Goal: Information Seeking & Learning: Learn about a topic

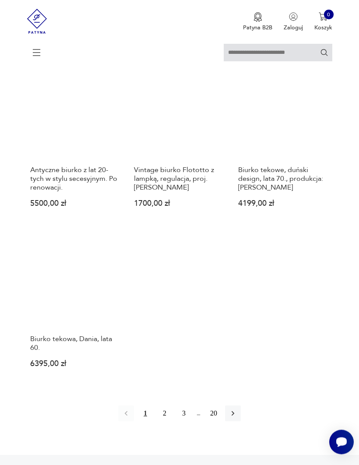
scroll to position [962, 0]
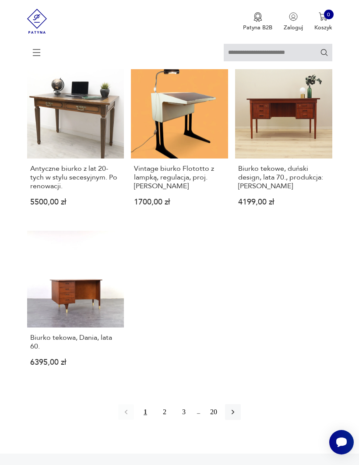
click at [213, 187] on link "Vintage biurko Flototto z lampką, regulacja, proj. Luigi Colani 1700,00 zł" at bounding box center [179, 140] width 97 height 157
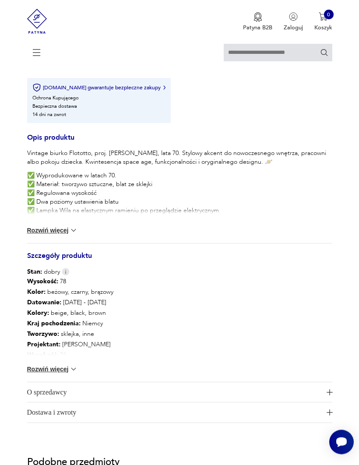
scroll to position [557, 0]
click at [73, 373] on img at bounding box center [73, 368] width 9 height 9
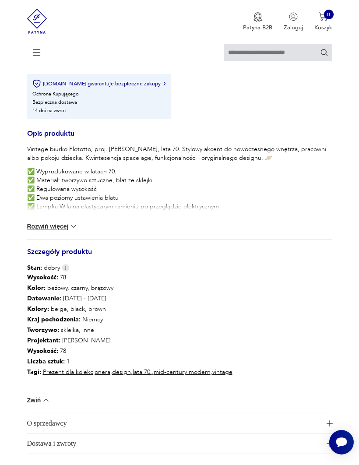
scroll to position [559, 0]
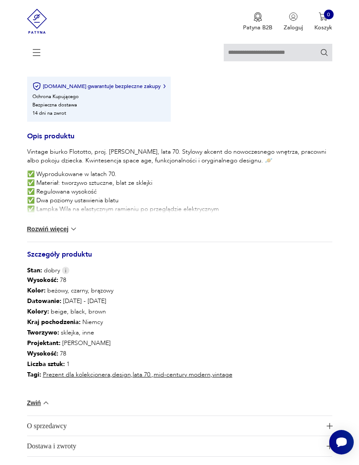
click at [67, 233] on button "Rozwiń więcej" at bounding box center [52, 228] width 51 height 9
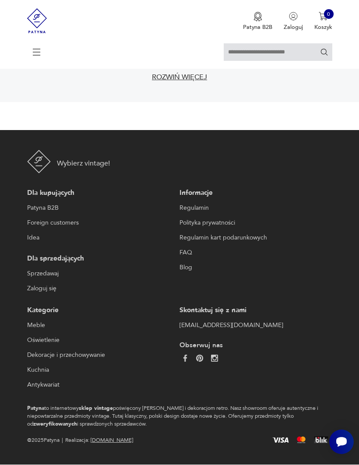
scroll to position [517, 0]
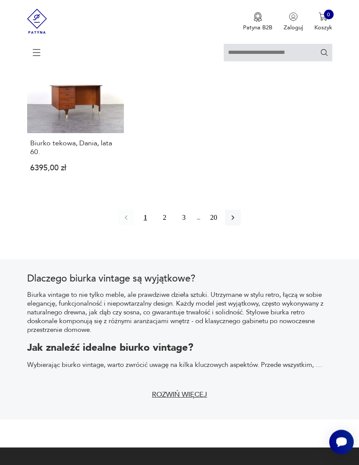
click at [162, 226] on button "2" at bounding box center [165, 218] width 16 height 16
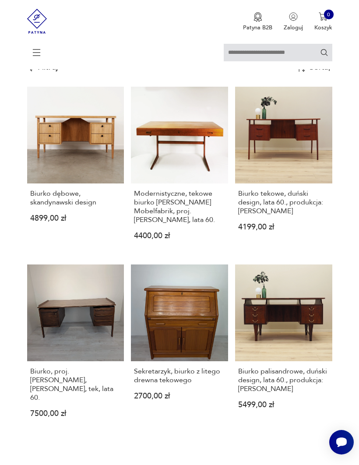
scroll to position [160, 0]
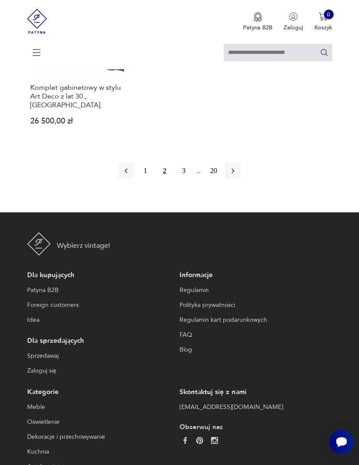
click at [181, 179] on button "3" at bounding box center [184, 171] width 16 height 16
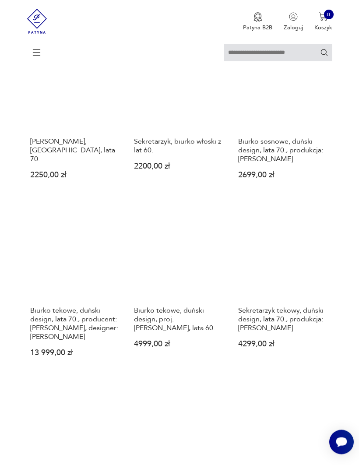
scroll to position [160, 0]
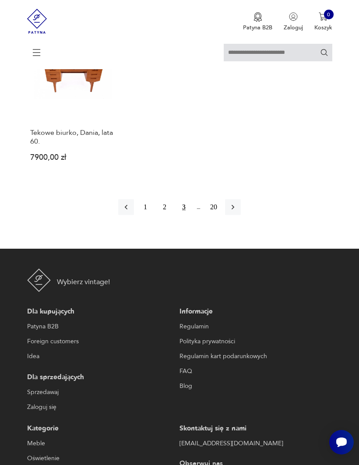
click at [237, 211] on icon "button" at bounding box center [232, 207] width 9 height 9
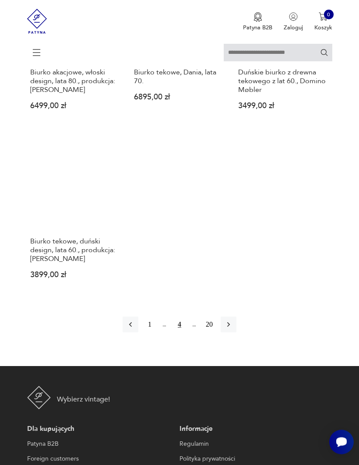
scroll to position [1114, 0]
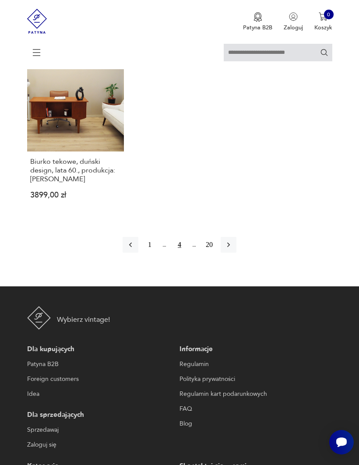
click at [233, 249] on icon "button" at bounding box center [228, 244] width 9 height 9
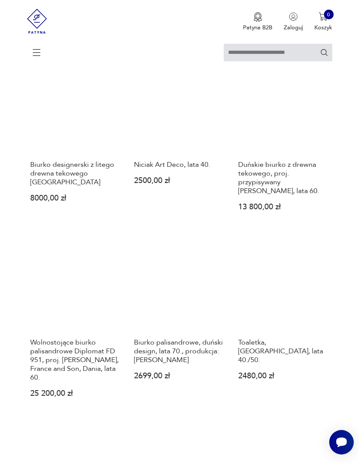
scroll to position [629, 0]
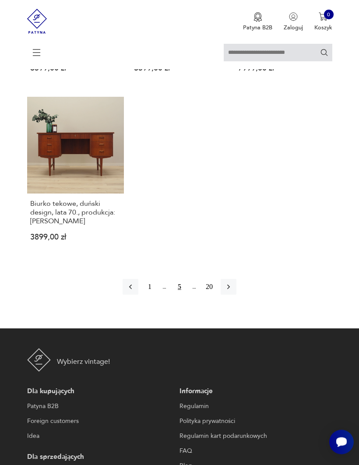
click at [233, 291] on icon "button" at bounding box center [228, 287] width 9 height 9
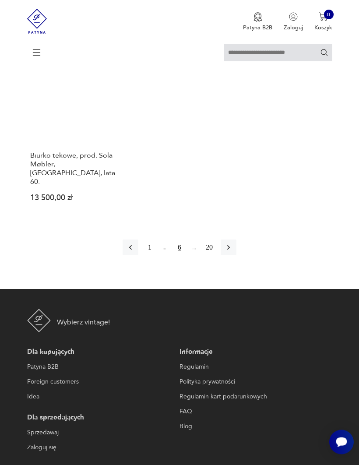
scroll to position [1144, 0]
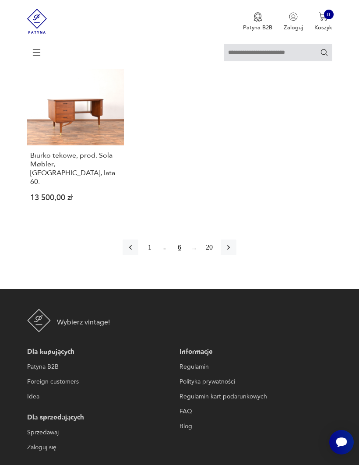
click at [233, 252] on icon "button" at bounding box center [228, 247] width 9 height 9
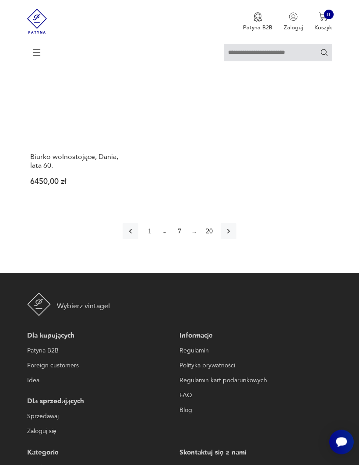
scroll to position [1139, 0]
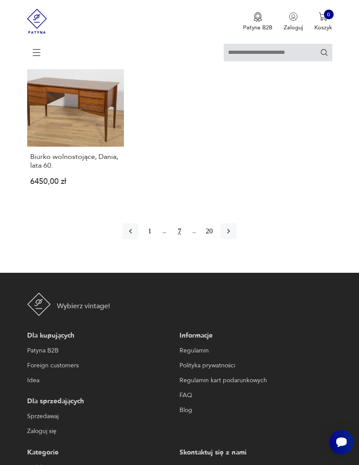
click at [233, 235] on icon "button" at bounding box center [228, 231] width 9 height 9
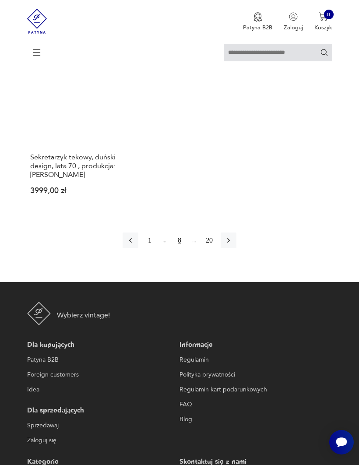
scroll to position [1167, 0]
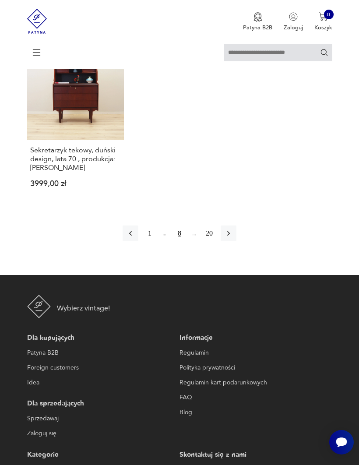
click at [233, 238] on icon "button" at bounding box center [228, 233] width 9 height 9
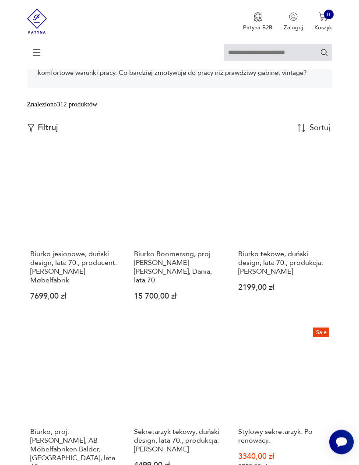
scroll to position [160, 0]
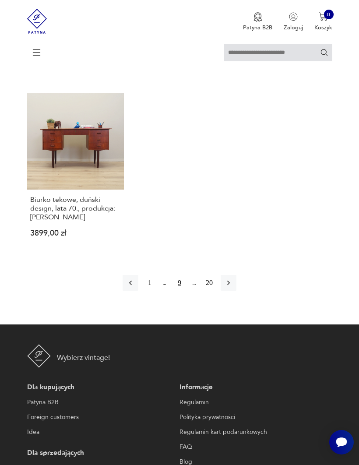
click at [234, 290] on button "button" at bounding box center [228, 283] width 16 height 16
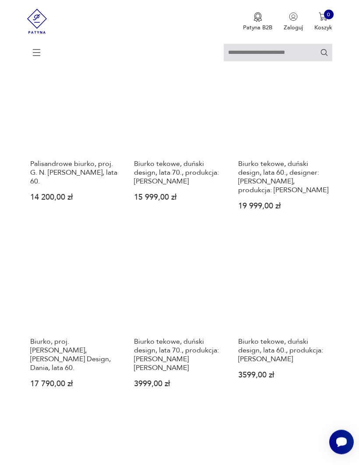
scroll to position [160, 0]
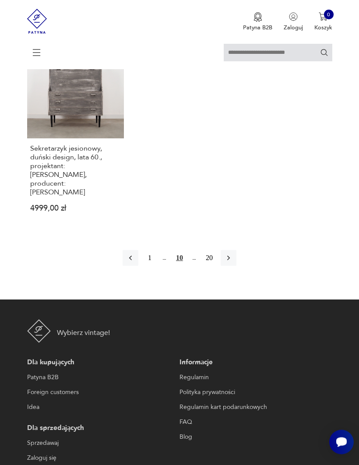
click at [235, 266] on button "button" at bounding box center [228, 258] width 16 height 16
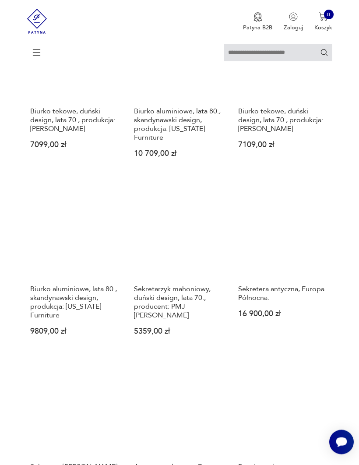
scroll to position [479, 0]
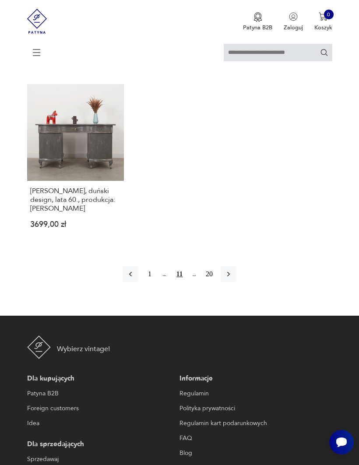
click at [233, 278] on icon "button" at bounding box center [228, 273] width 9 height 9
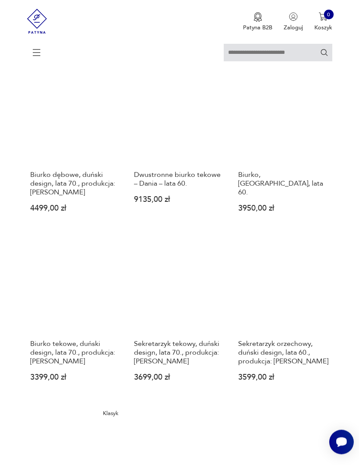
scroll to position [593, 0]
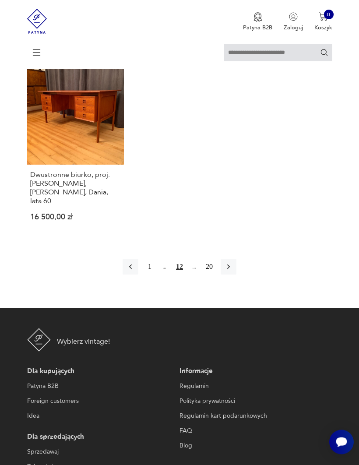
click at [232, 271] on icon "button" at bounding box center [228, 266] width 9 height 9
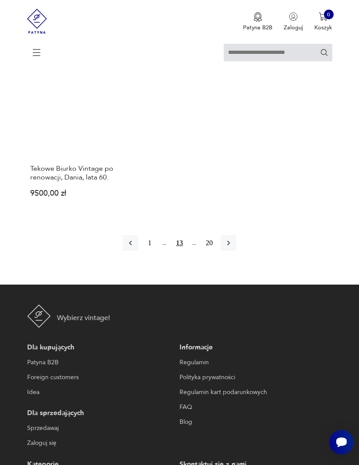
scroll to position [1098, 0]
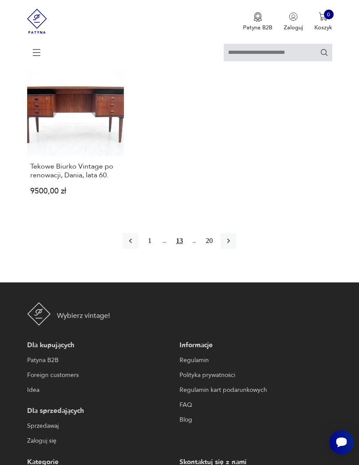
click at [233, 245] on icon "button" at bounding box center [228, 240] width 9 height 9
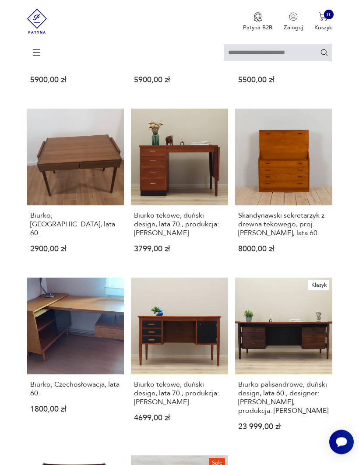
scroll to position [160, 0]
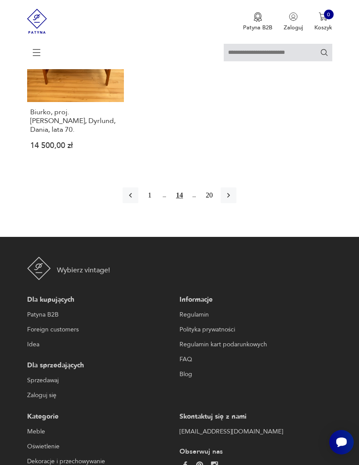
click at [235, 203] on button "button" at bounding box center [228, 195] width 16 height 16
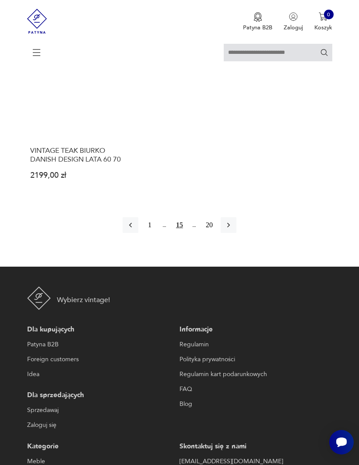
scroll to position [1147, 0]
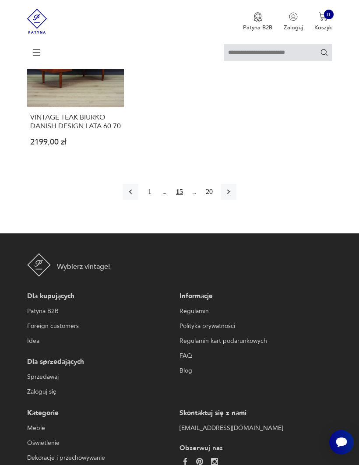
click at [233, 196] on icon "button" at bounding box center [228, 191] width 9 height 9
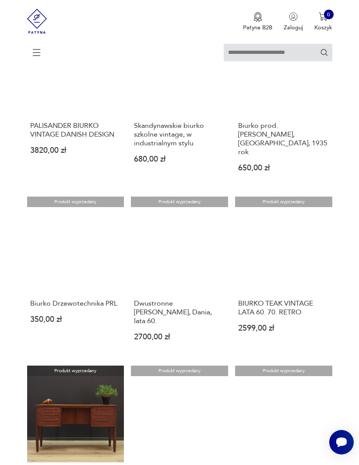
scroll to position [674, 0]
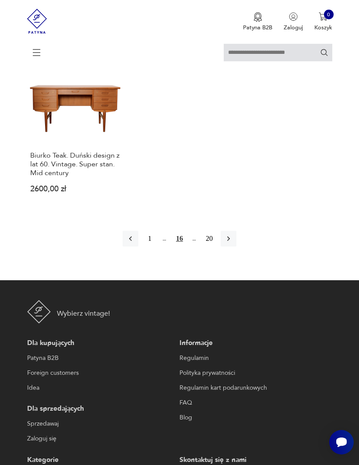
click at [233, 243] on icon "button" at bounding box center [228, 238] width 9 height 9
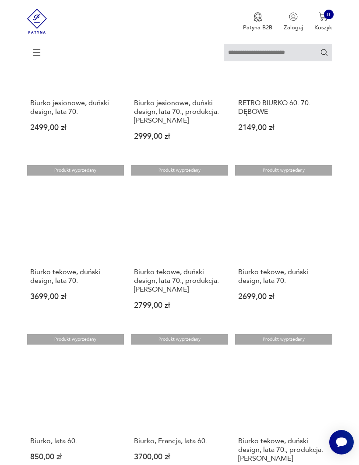
scroll to position [685, 0]
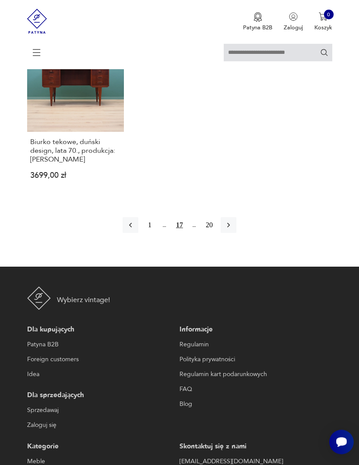
click at [233, 230] on icon "button" at bounding box center [228, 225] width 9 height 9
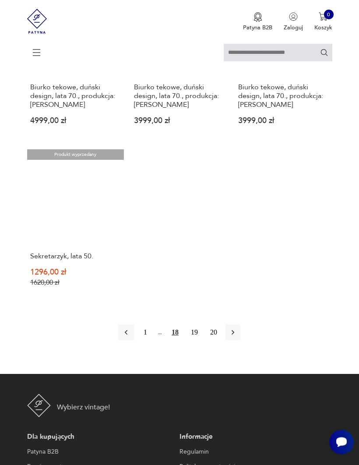
scroll to position [1056, 0]
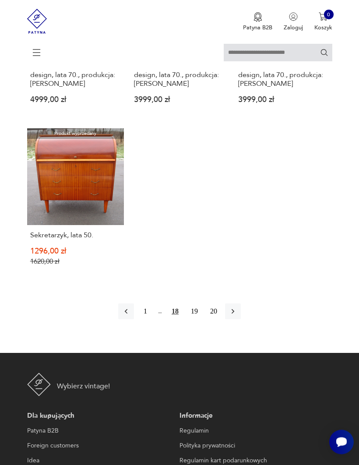
click at [237, 316] on icon "button" at bounding box center [232, 311] width 9 height 9
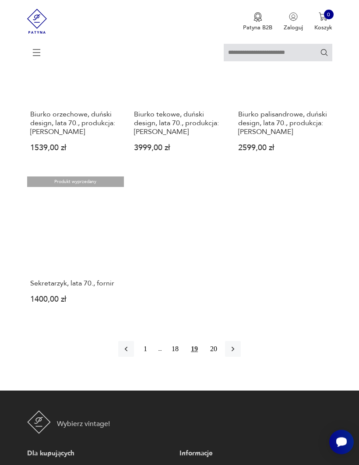
scroll to position [1003, 0]
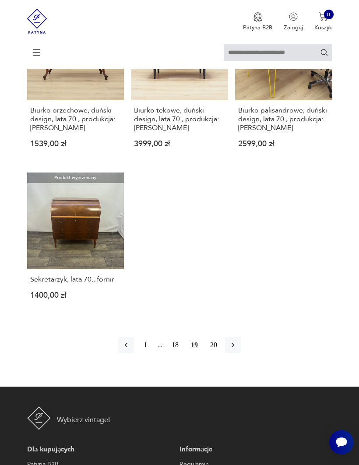
click at [234, 347] on icon "button" at bounding box center [232, 345] width 3 height 5
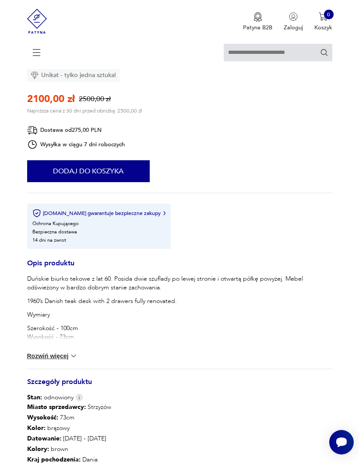
scroll to position [347, 0]
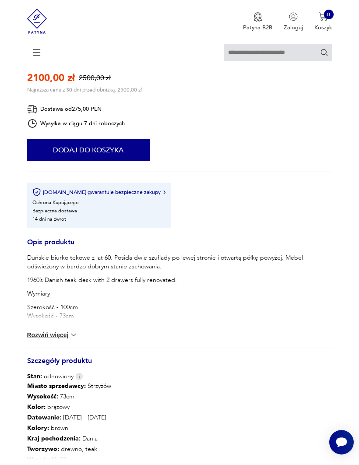
click at [75, 339] on img at bounding box center [73, 334] width 9 height 9
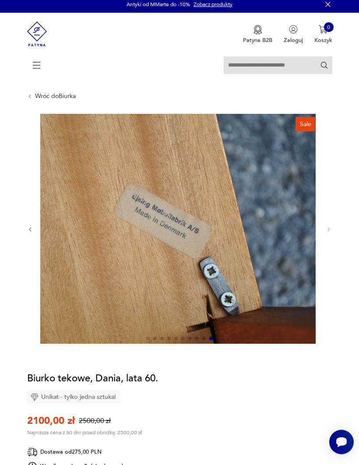
scroll to position [0, 0]
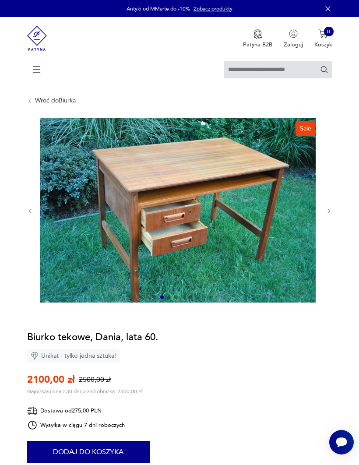
click at [329, 213] on icon "button" at bounding box center [328, 211] width 2 height 4
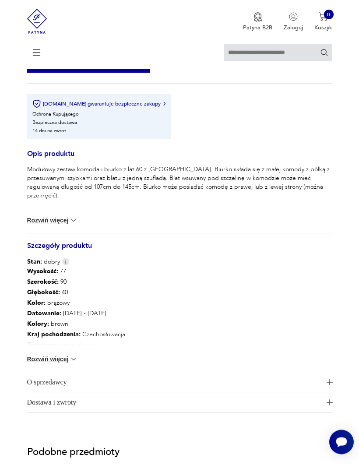
scroll to position [604, 0]
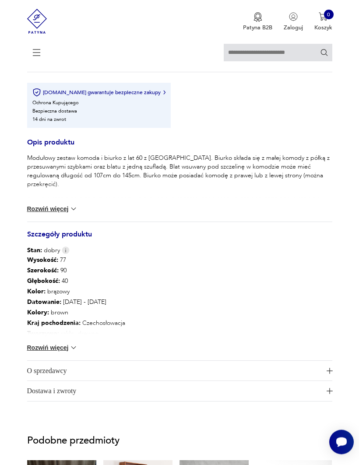
click at [59, 352] on button "Rozwiń więcej" at bounding box center [52, 347] width 51 height 9
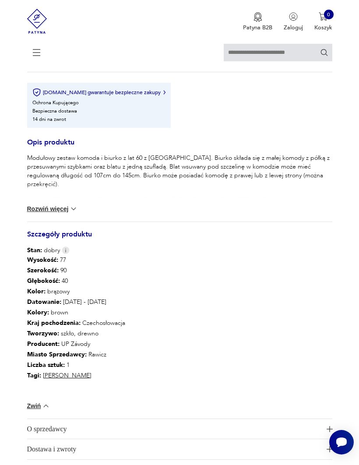
click at [59, 213] on button "Rozwiń więcej" at bounding box center [52, 208] width 51 height 9
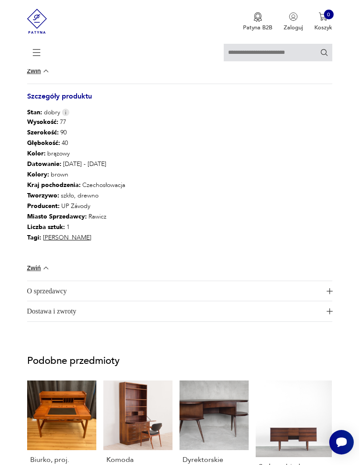
scroll to position [762, 0]
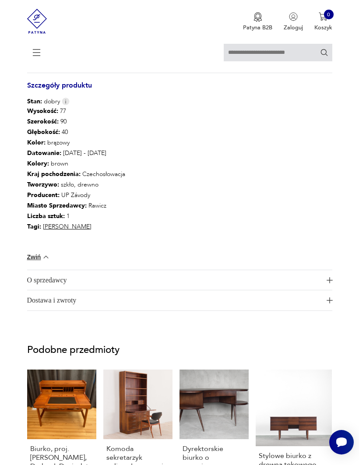
click at [326, 283] on img "button" at bounding box center [329, 280] width 6 height 6
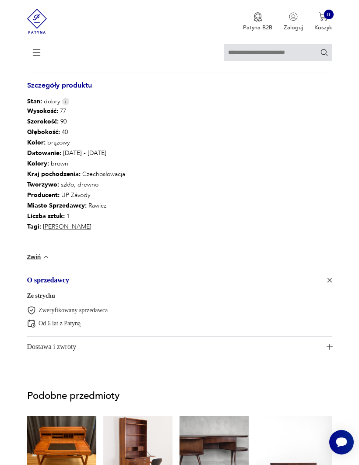
click at [325, 357] on button "Dostawa i zwroty" at bounding box center [179, 346] width 305 height 20
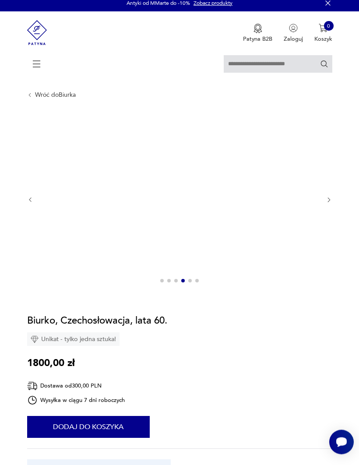
scroll to position [1, 0]
